Goal: Find specific page/section: Find specific page/section

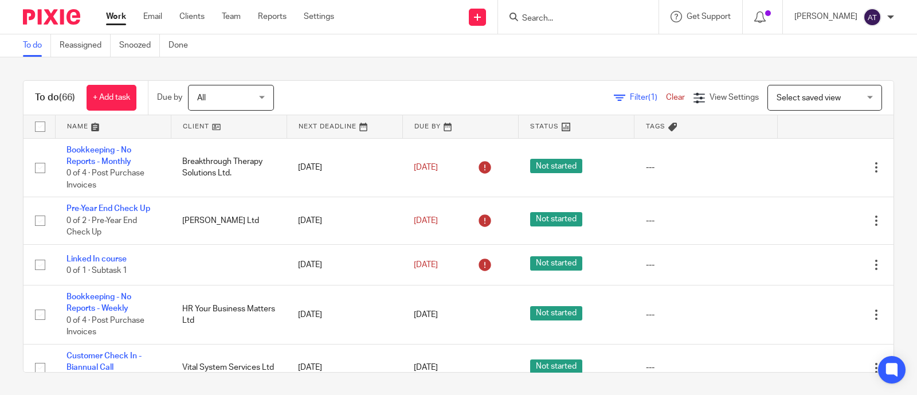
click at [630, 95] on span "Filter (1)" at bounding box center [648, 97] width 36 height 8
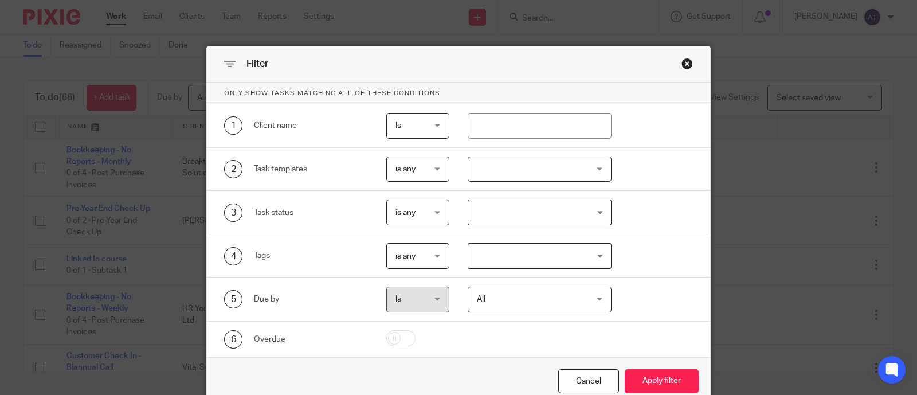
click at [513, 260] on input "Search for option" at bounding box center [538, 256] width 136 height 20
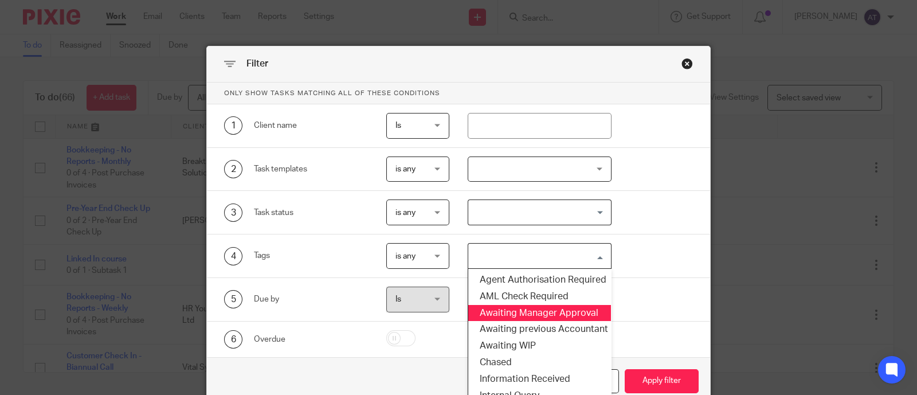
click at [522, 317] on li "Awaiting Manager Approval" at bounding box center [539, 313] width 143 height 17
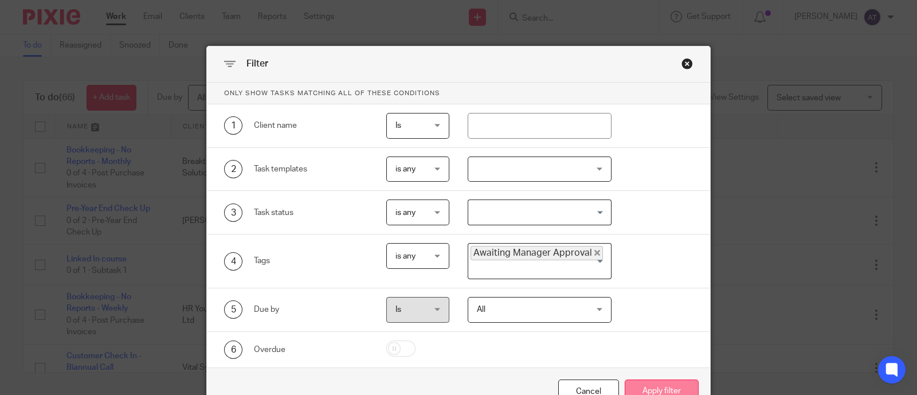
click at [662, 388] on button "Apply filter" at bounding box center [662, 392] width 74 height 25
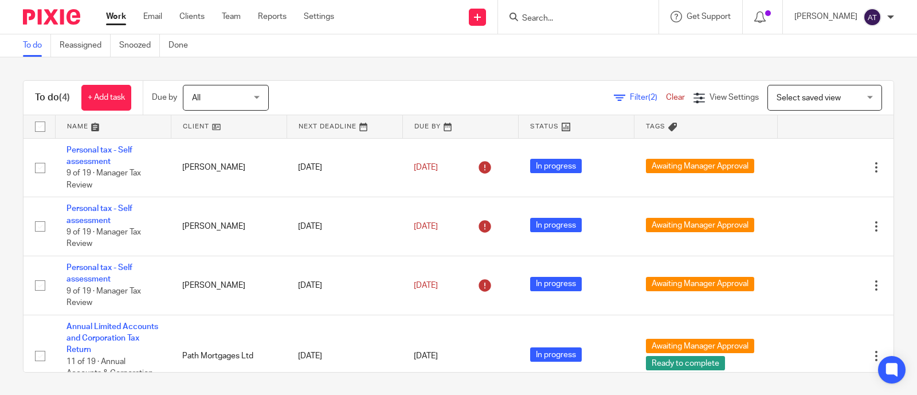
click at [114, 22] on link "Work" at bounding box center [116, 16] width 20 height 11
